Goal: Task Accomplishment & Management: Complete application form

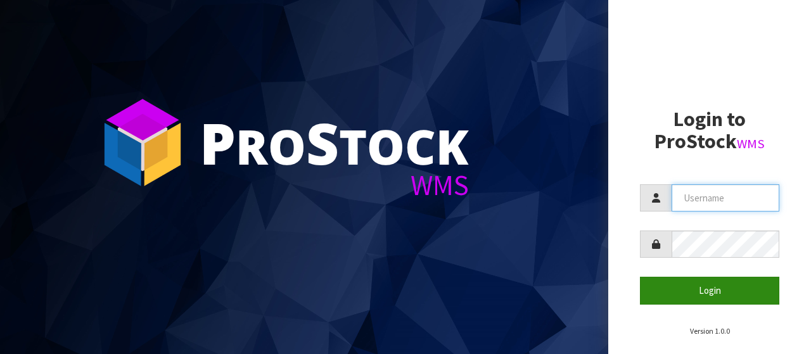
type input "[EMAIL_ADDRESS][PERSON_NAME][DOMAIN_NAME]"
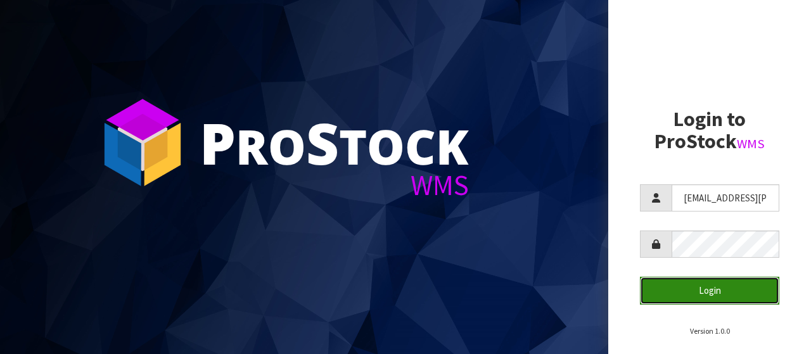
click at [704, 290] on button "Login" at bounding box center [709, 290] width 139 height 27
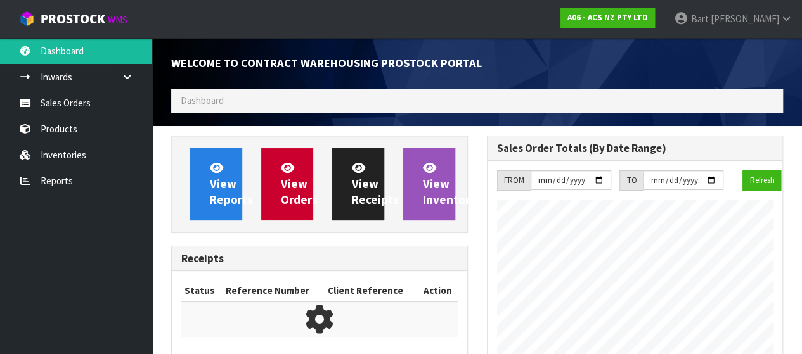
scroll to position [835, 315]
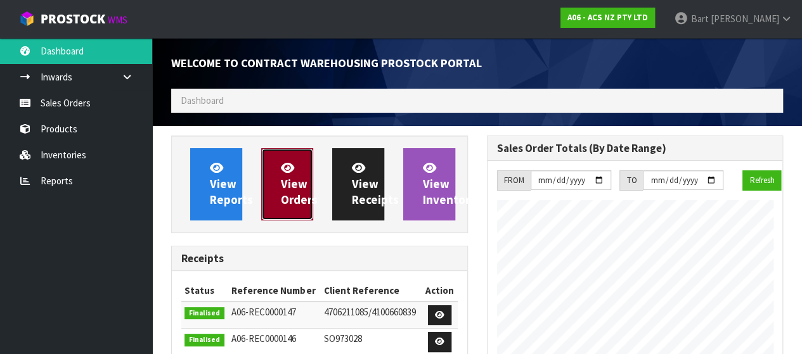
click at [284, 178] on span "View Orders" at bounding box center [299, 184] width 37 height 48
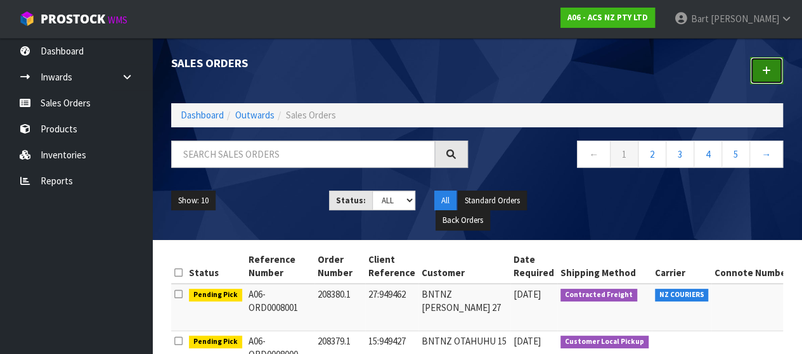
click at [768, 70] on icon at bounding box center [766, 71] width 9 height 10
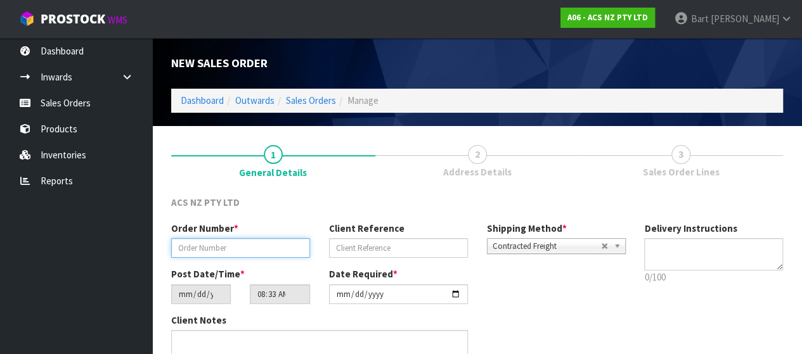
click at [225, 248] on input "text" at bounding box center [240, 248] width 139 height 20
type input "208381"
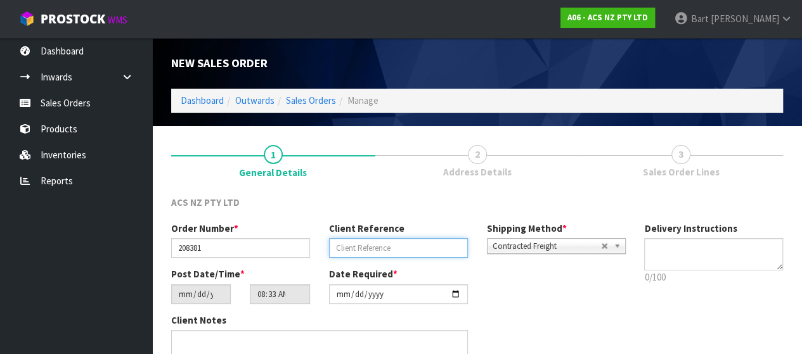
click at [346, 251] on input "text" at bounding box center [398, 248] width 139 height 20
type input "16:949488"
click at [615, 245] on b at bounding box center [618, 246] width 11 height 15
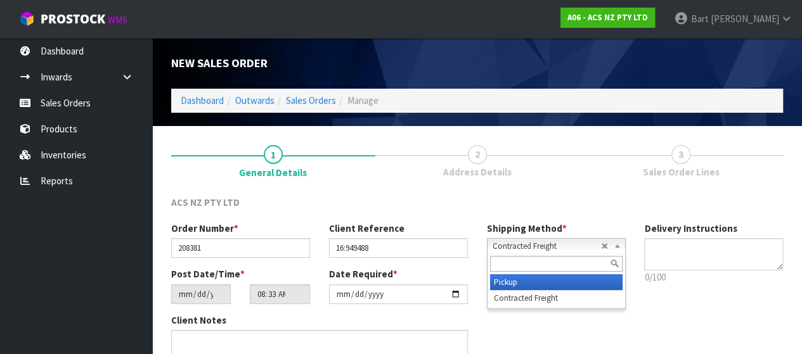
click at [517, 286] on li "Pickup" at bounding box center [556, 282] width 132 height 16
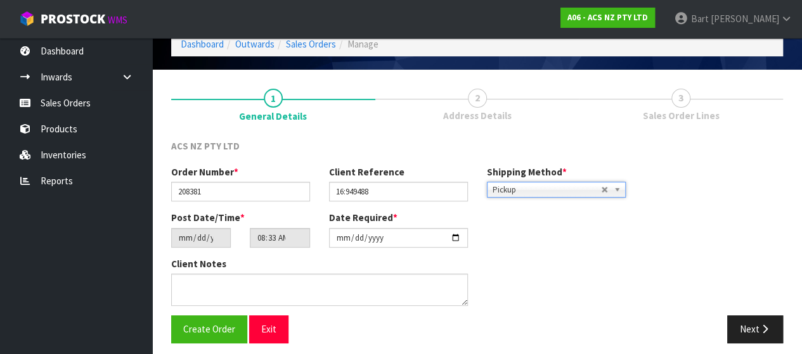
scroll to position [63, 0]
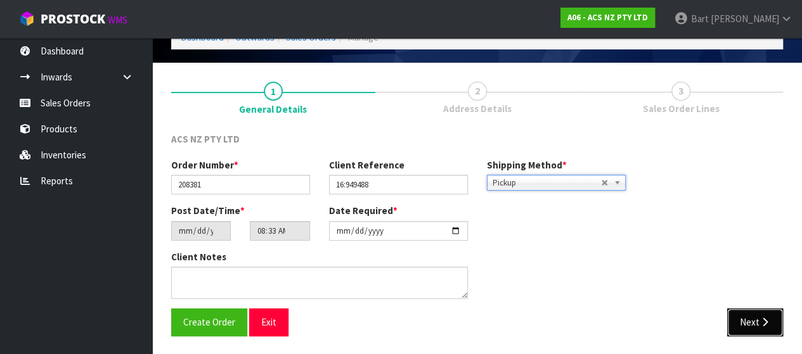
click at [748, 311] on button "Next" at bounding box center [755, 322] width 56 height 27
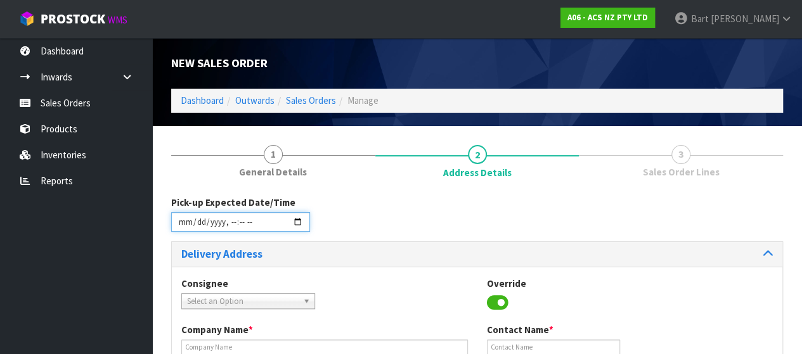
click at [298, 216] on input "datetime-local" at bounding box center [240, 222] width 139 height 20
type input "[DATE]T10:00"
click at [405, 287] on div "Consignee 000001.BAY MECHANICS - BAY MECHANICS 000001A - BRAKE & TRANSMISSION N…" at bounding box center [477, 300] width 610 height 46
click at [273, 304] on span "Select an Option" at bounding box center [242, 301] width 111 height 15
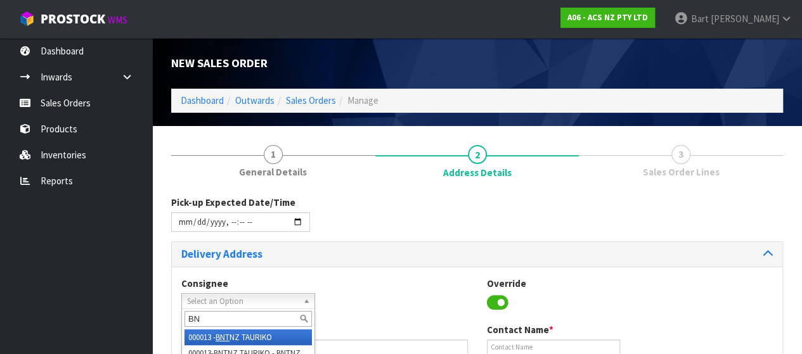
type input "B"
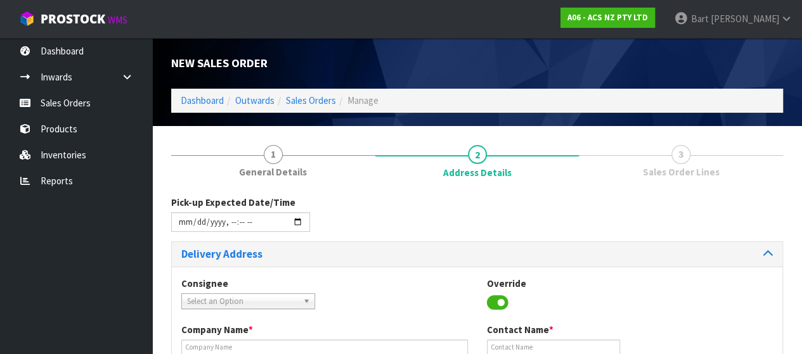
click at [235, 298] on span "Select an Option" at bounding box center [242, 301] width 111 height 15
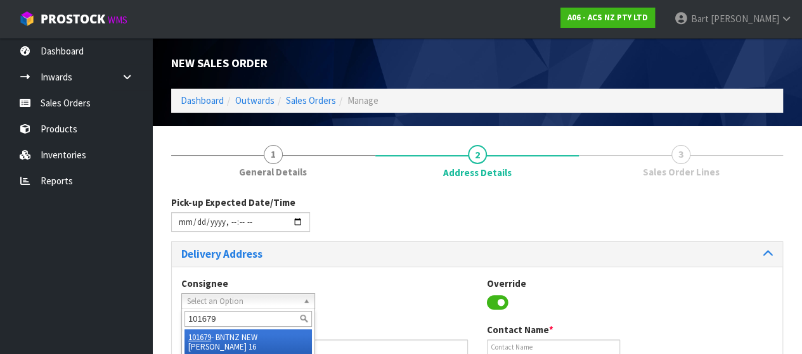
type input "101679"
click at [245, 335] on li "101679 - BNTNZ NEW [PERSON_NAME] 16" at bounding box center [247, 342] width 127 height 25
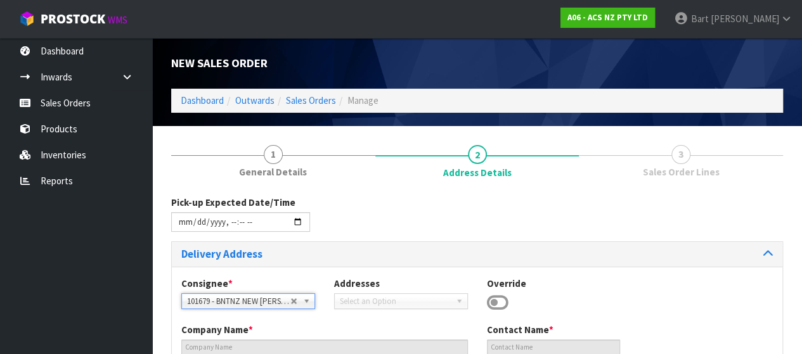
type input "BNTNZ NEW [PERSON_NAME] 16"
type input "[STREET_ADDRESS]"
type input "0640"
type input "[GEOGRAPHIC_DATA]"
type input "NEW [PERSON_NAME]"
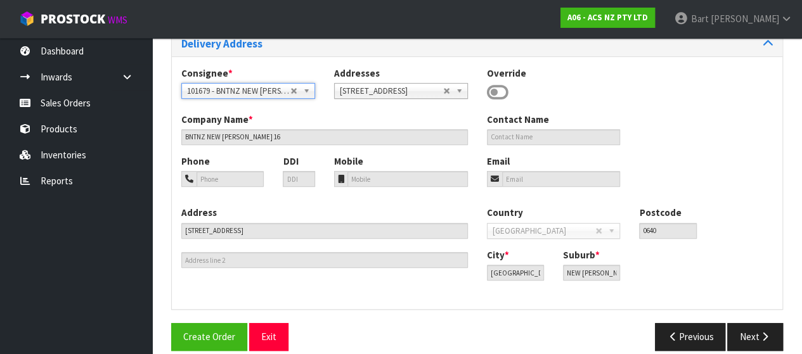
scroll to position [212, 0]
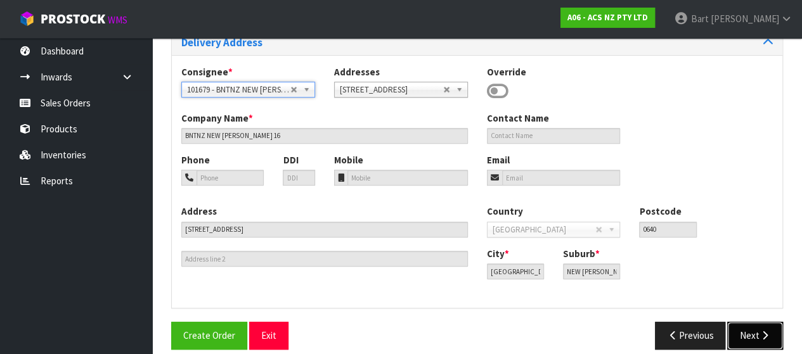
click at [750, 332] on button "Next" at bounding box center [755, 335] width 56 height 27
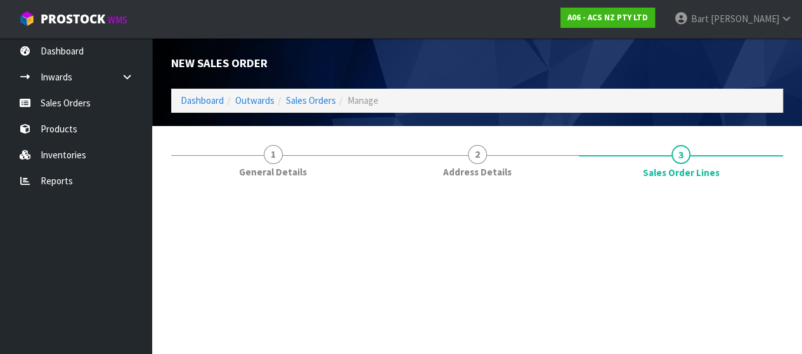
scroll to position [0, 0]
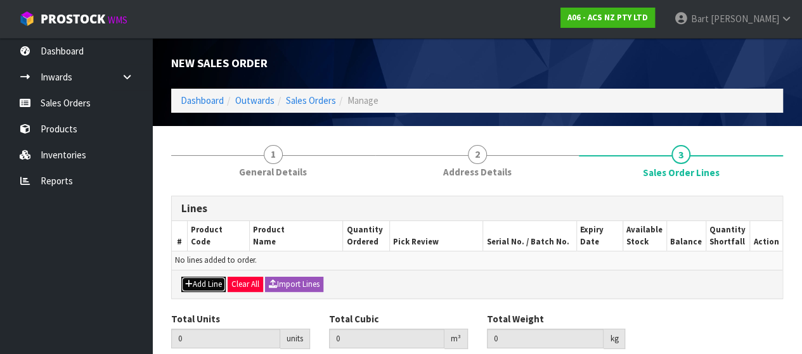
click at [212, 285] on button "Add Line" at bounding box center [203, 284] width 44 height 15
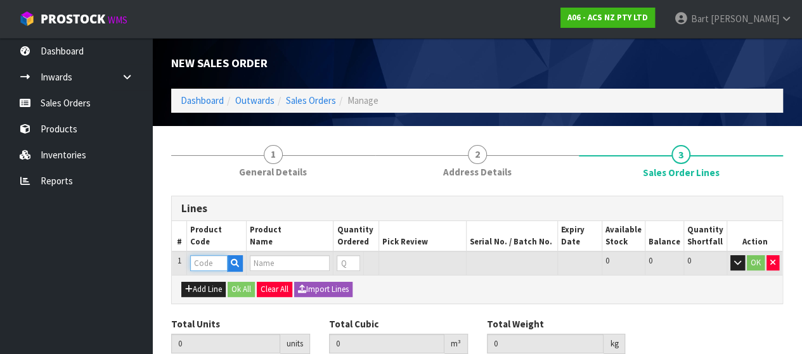
click at [213, 258] on input "text" at bounding box center [208, 263] width 37 height 16
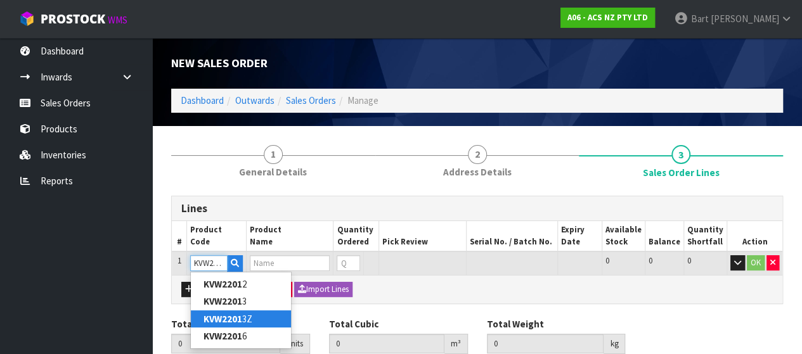
type input "KVW2201"
click at [231, 318] on strong "KVW2201" at bounding box center [222, 319] width 39 height 12
type input "KVW22013Z"
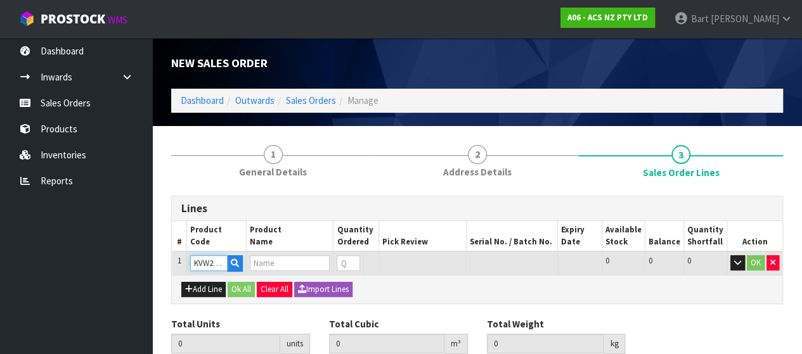
type input "0.000000"
type input "0.000"
type input "KIT STD VW/AUDI CADDY 1.6L INC FORK"
type input "0"
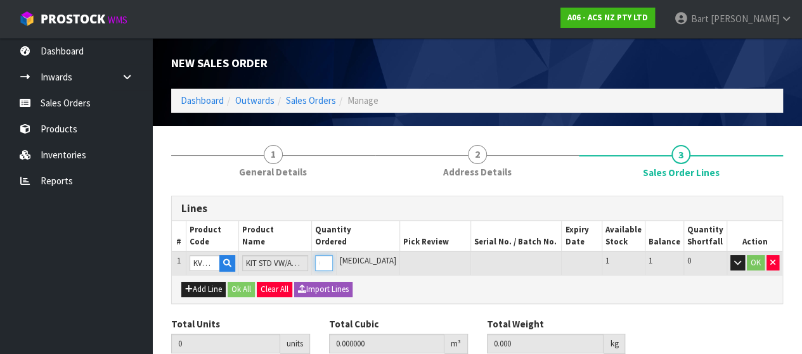
type input "1"
type input "0.01054"
type input "4.85"
type input "1"
click at [333, 259] on input "1" at bounding box center [324, 263] width 18 height 16
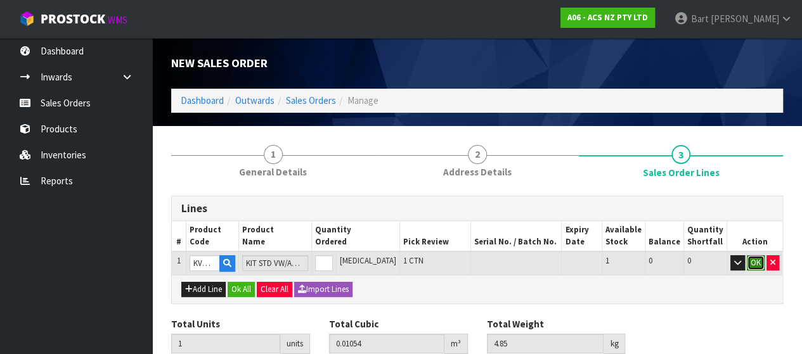
click at [758, 266] on button "OK" at bounding box center [756, 262] width 18 height 15
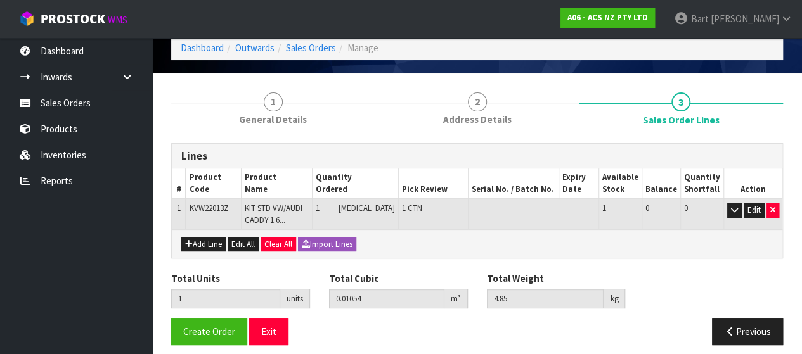
scroll to position [61, 0]
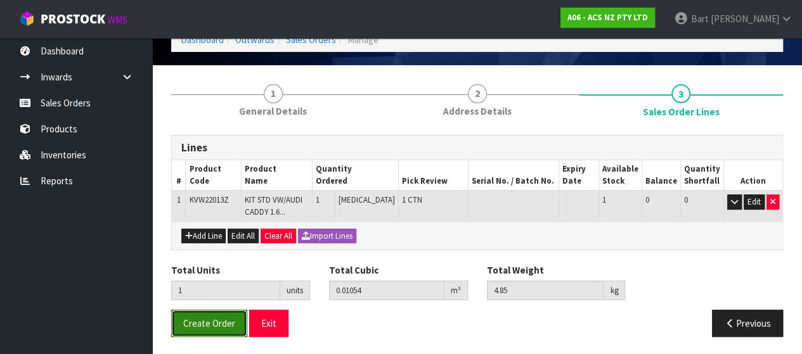
click at [208, 329] on button "Create Order" at bounding box center [209, 323] width 76 height 27
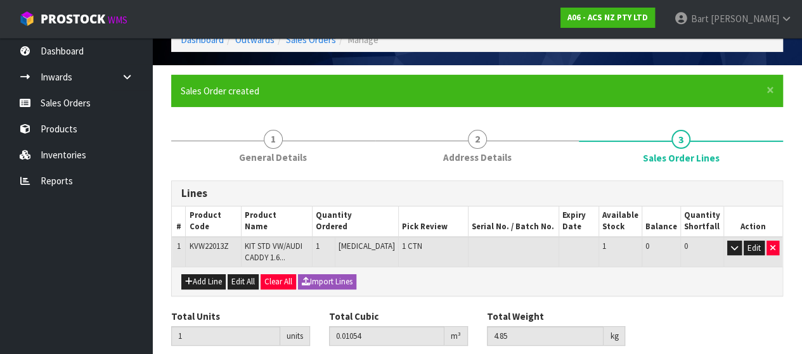
scroll to position [0, 0]
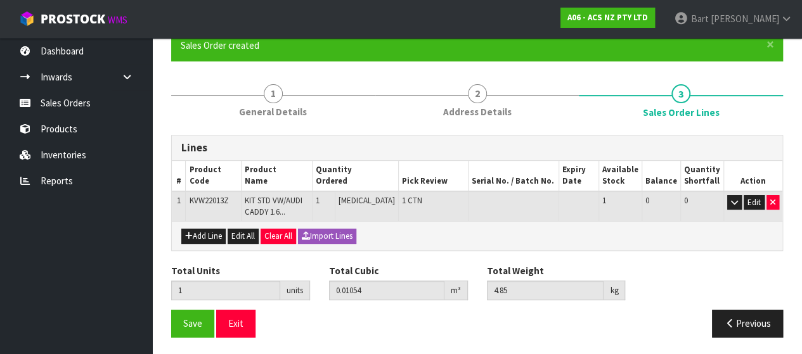
scroll to position [106, 0]
click at [191, 326] on span "Save" at bounding box center [192, 324] width 19 height 12
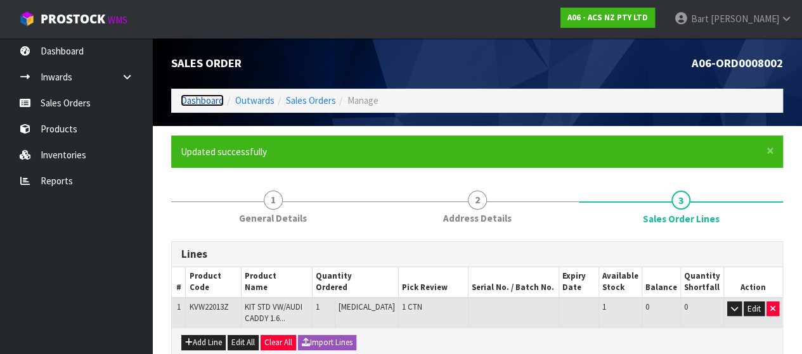
click at [204, 103] on link "Dashboard" at bounding box center [202, 100] width 43 height 12
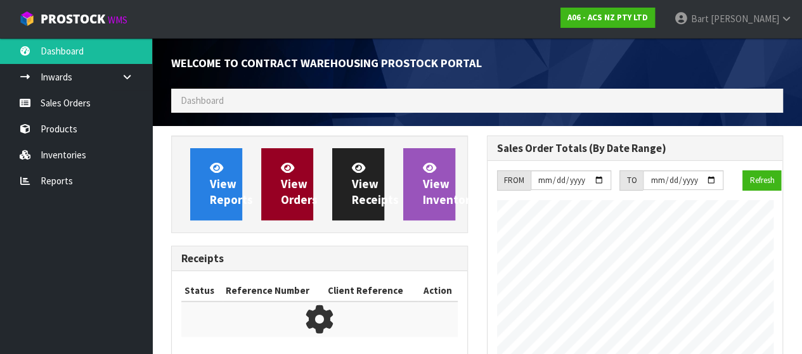
scroll to position [795, 315]
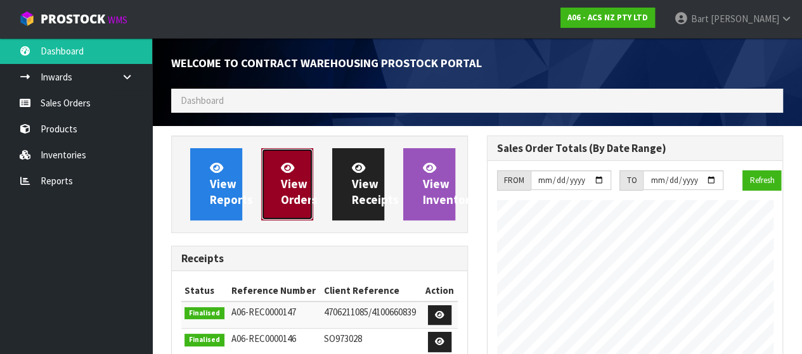
click at [292, 168] on icon at bounding box center [287, 168] width 13 height 12
